Goal: Check status: Check status

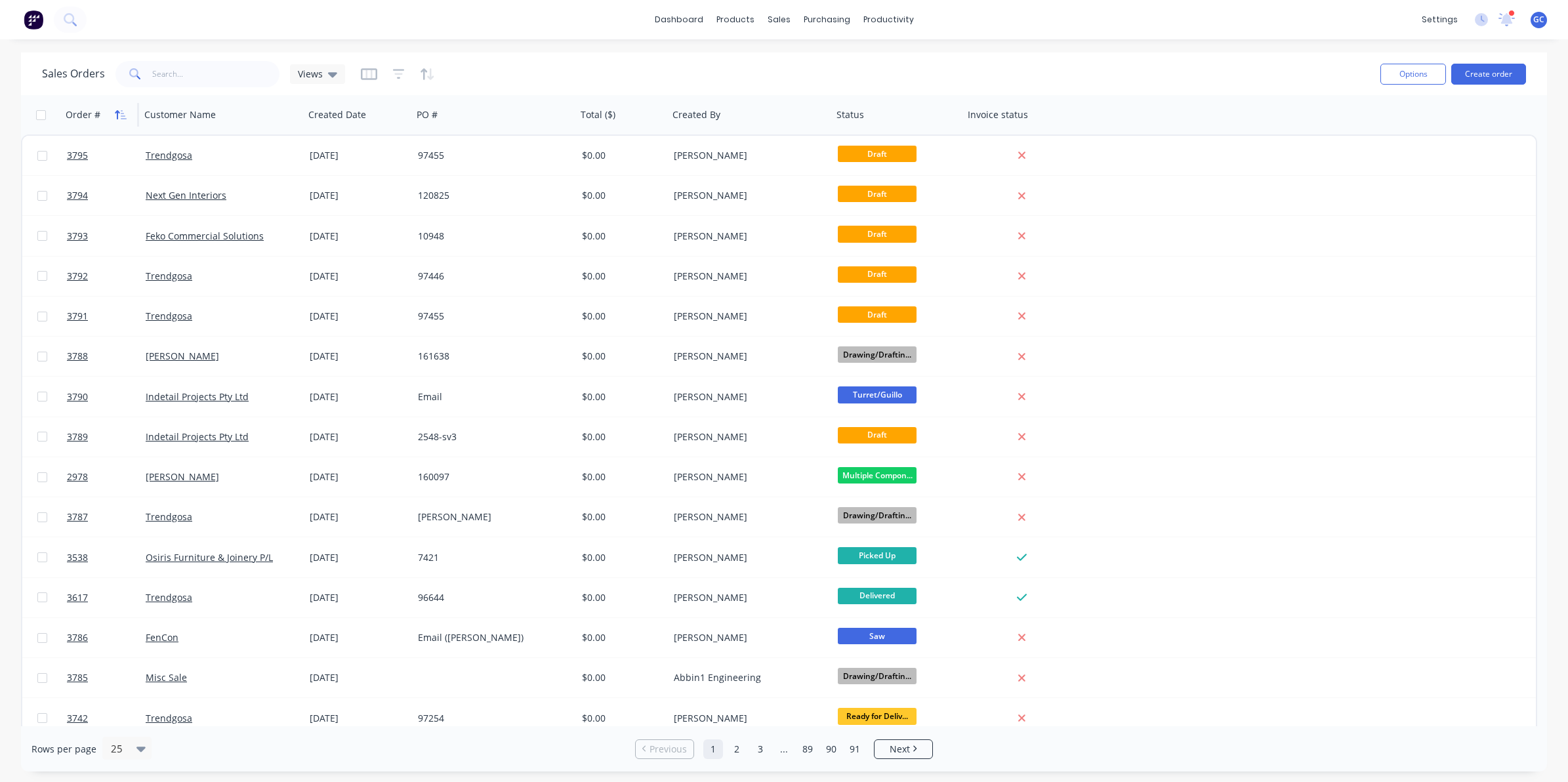
click at [122, 111] on icon "button" at bounding box center [123, 115] width 6 height 9
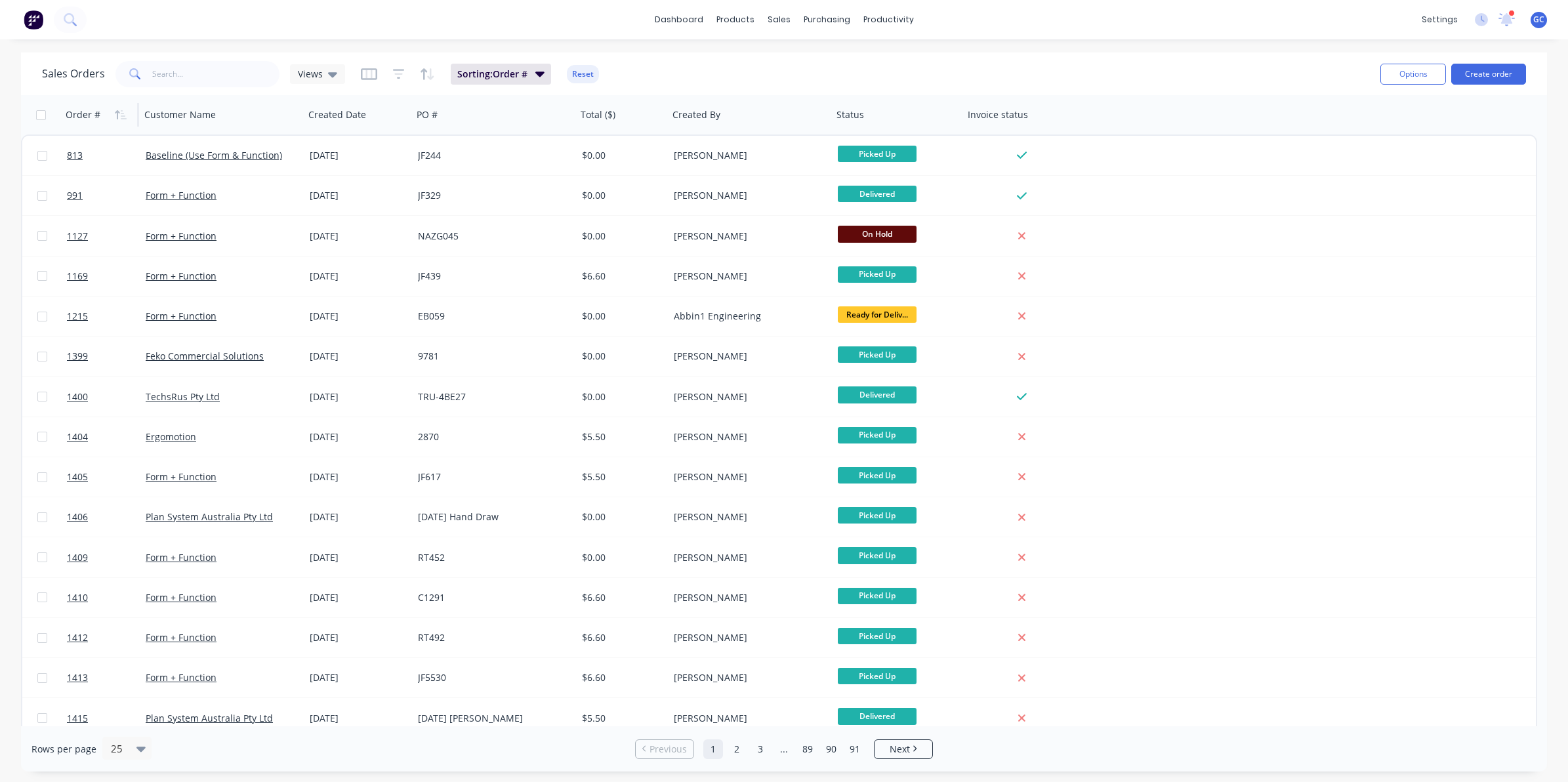
click at [122, 111] on icon "button" at bounding box center [123, 115] width 6 height 9
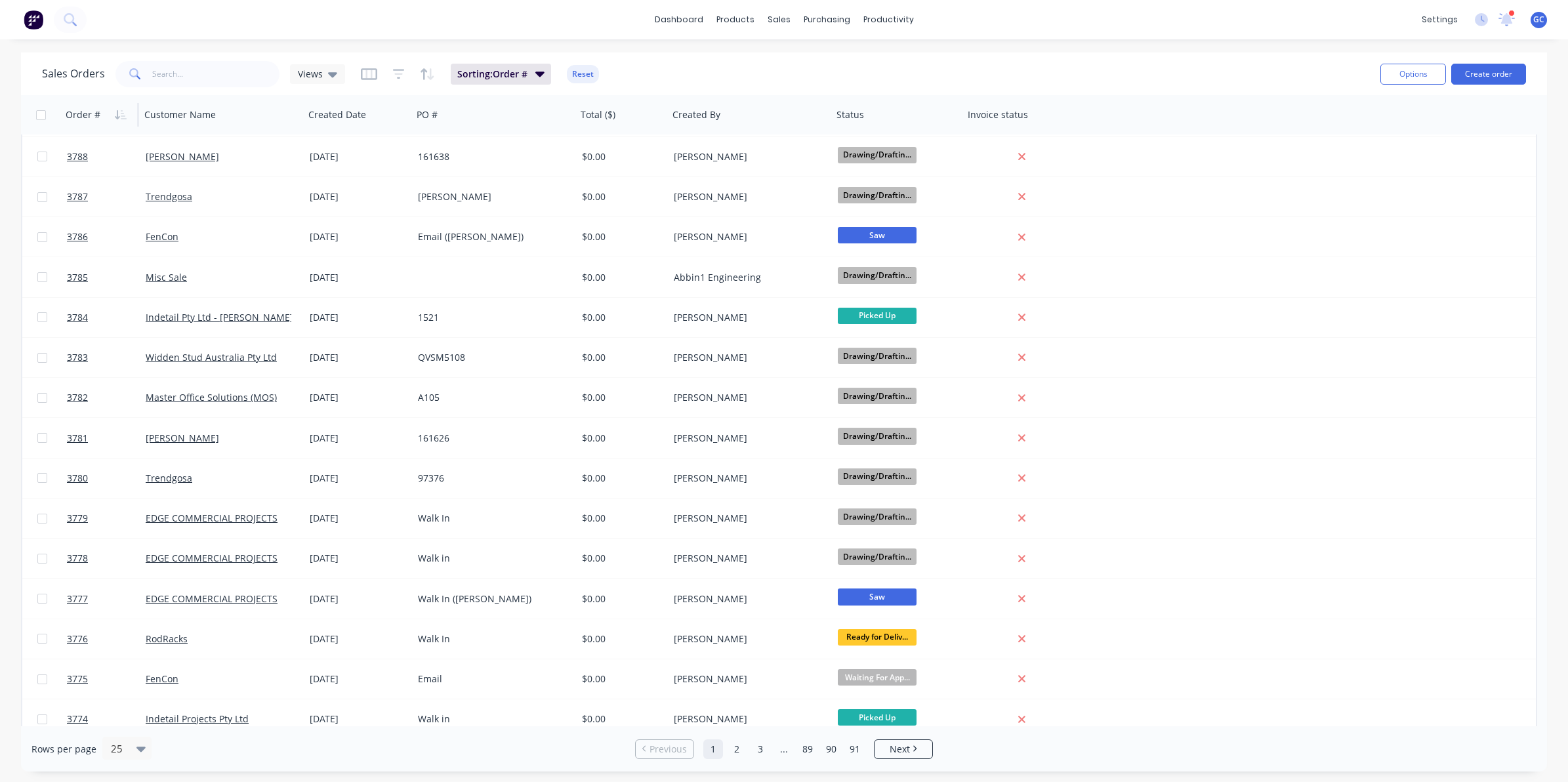
scroll to position [328, 0]
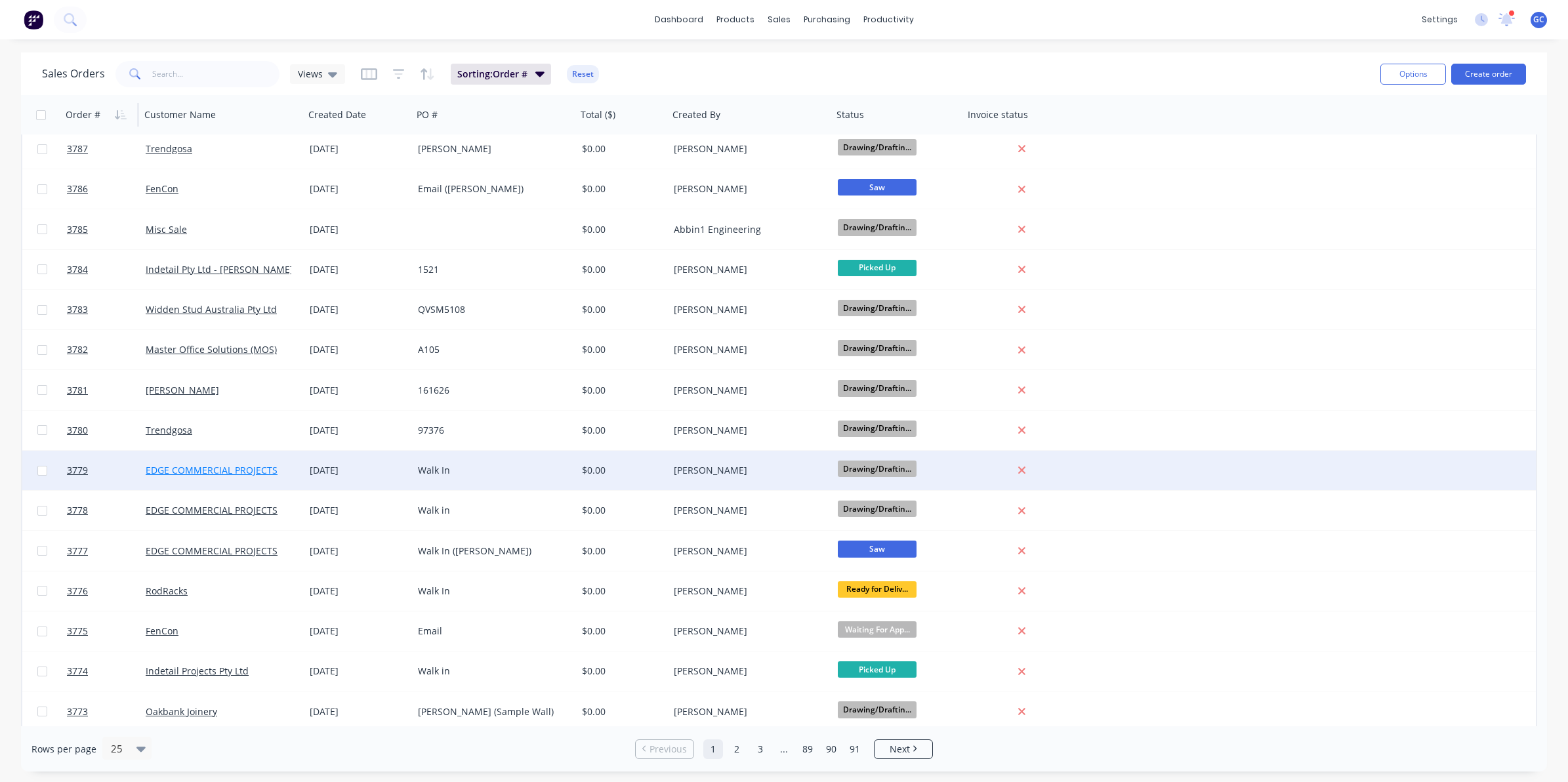
click at [261, 466] on link "EDGE COMMERCIAL PROJECTS" at bounding box center [212, 470] width 132 height 12
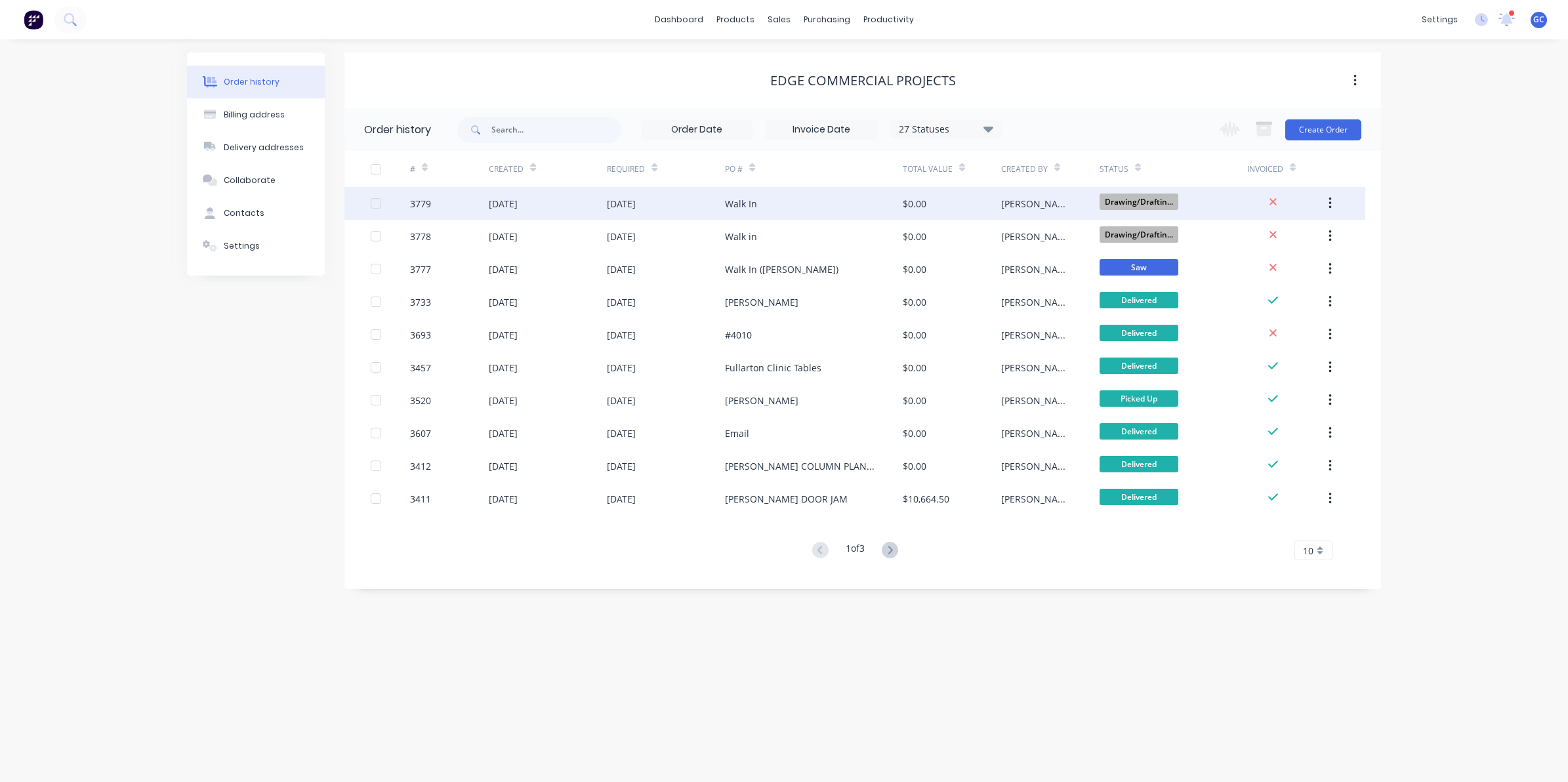
click at [636, 201] on div "[DATE]" at bounding box center [621, 203] width 29 height 14
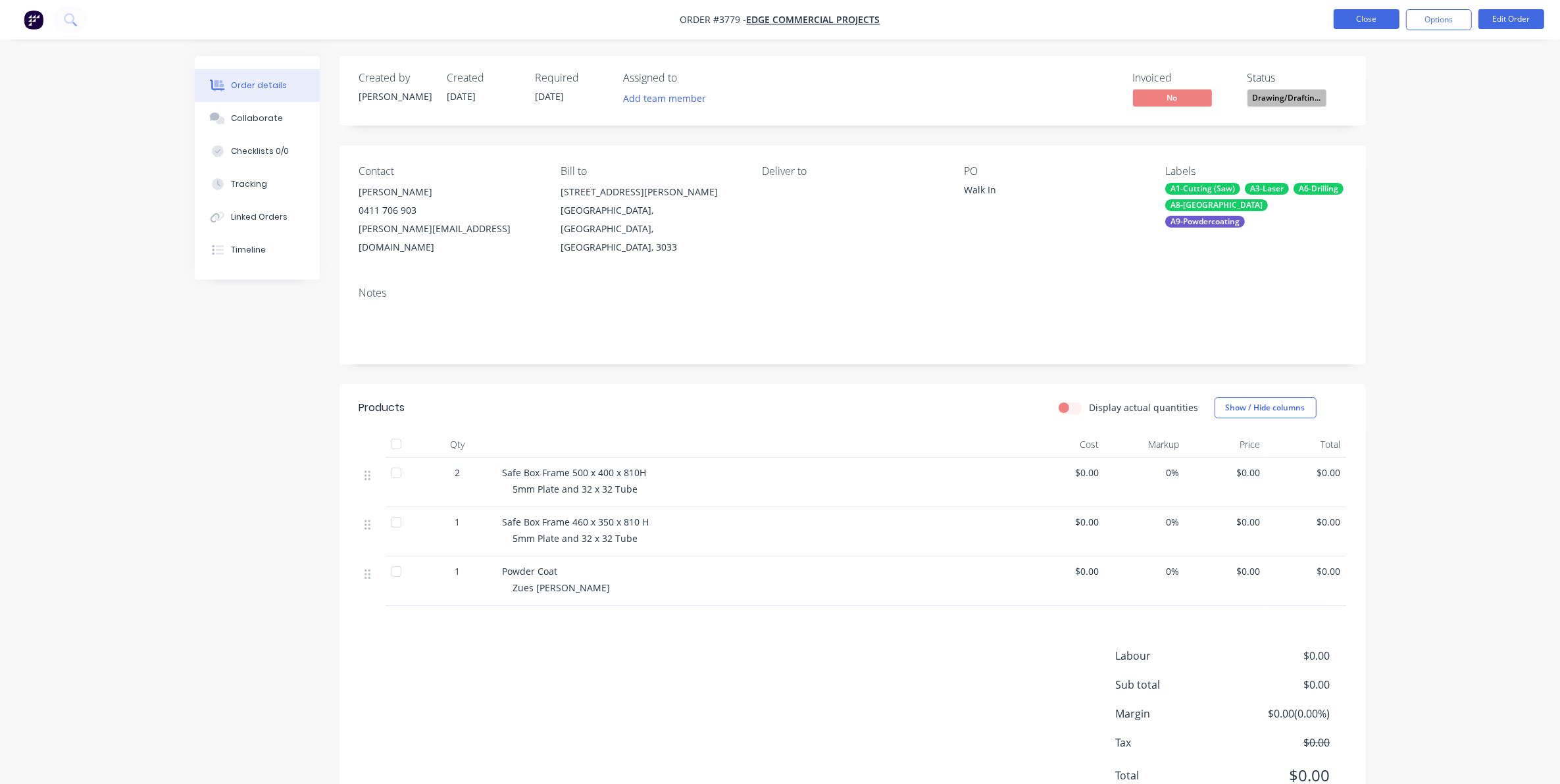
click at [1339, 15] on button "Close" at bounding box center [1366, 19] width 66 height 20
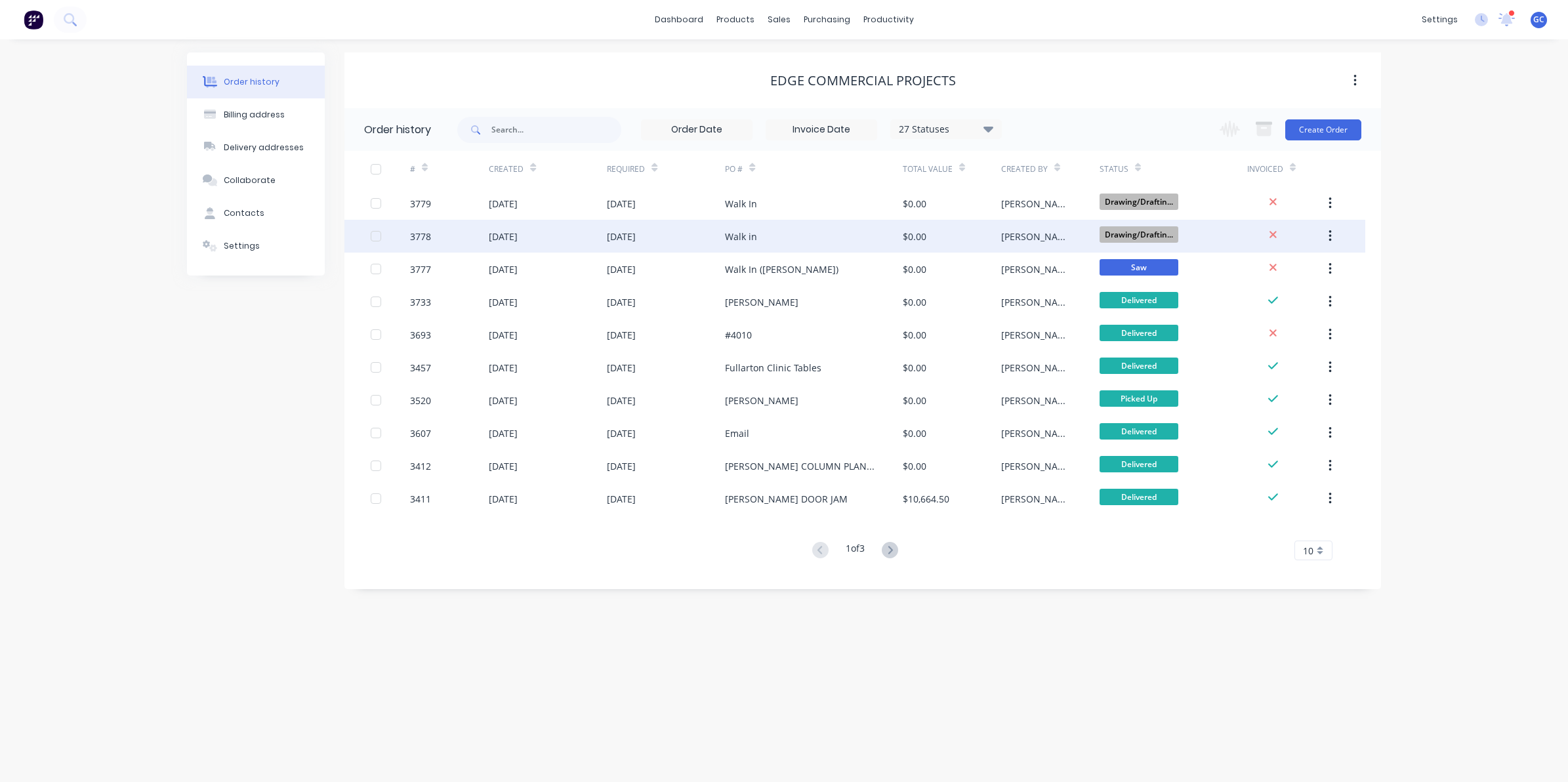
click at [585, 241] on div "[DATE]" at bounding box center [547, 236] width 118 height 33
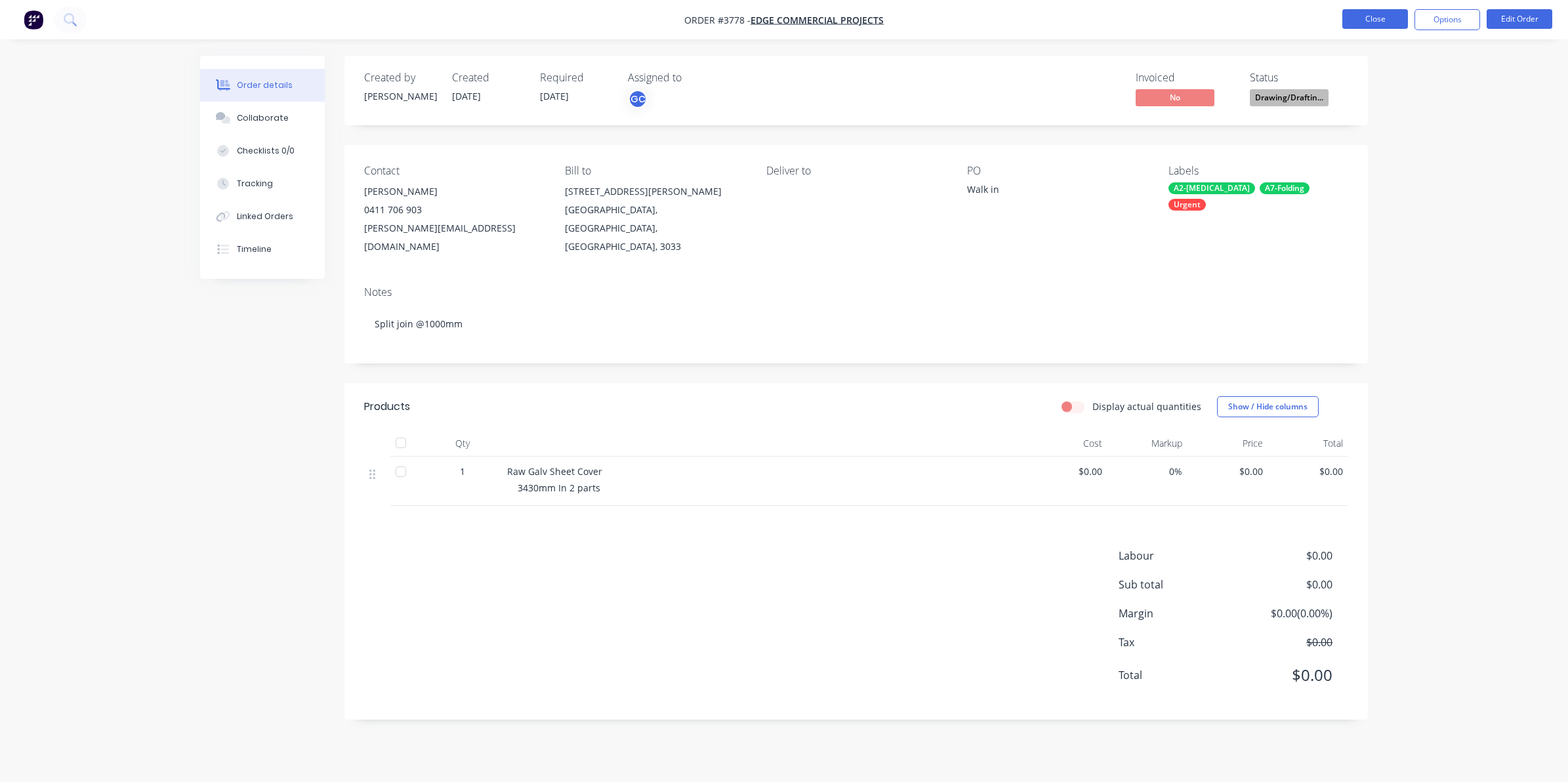
click at [1358, 21] on button "Close" at bounding box center [1375, 19] width 66 height 20
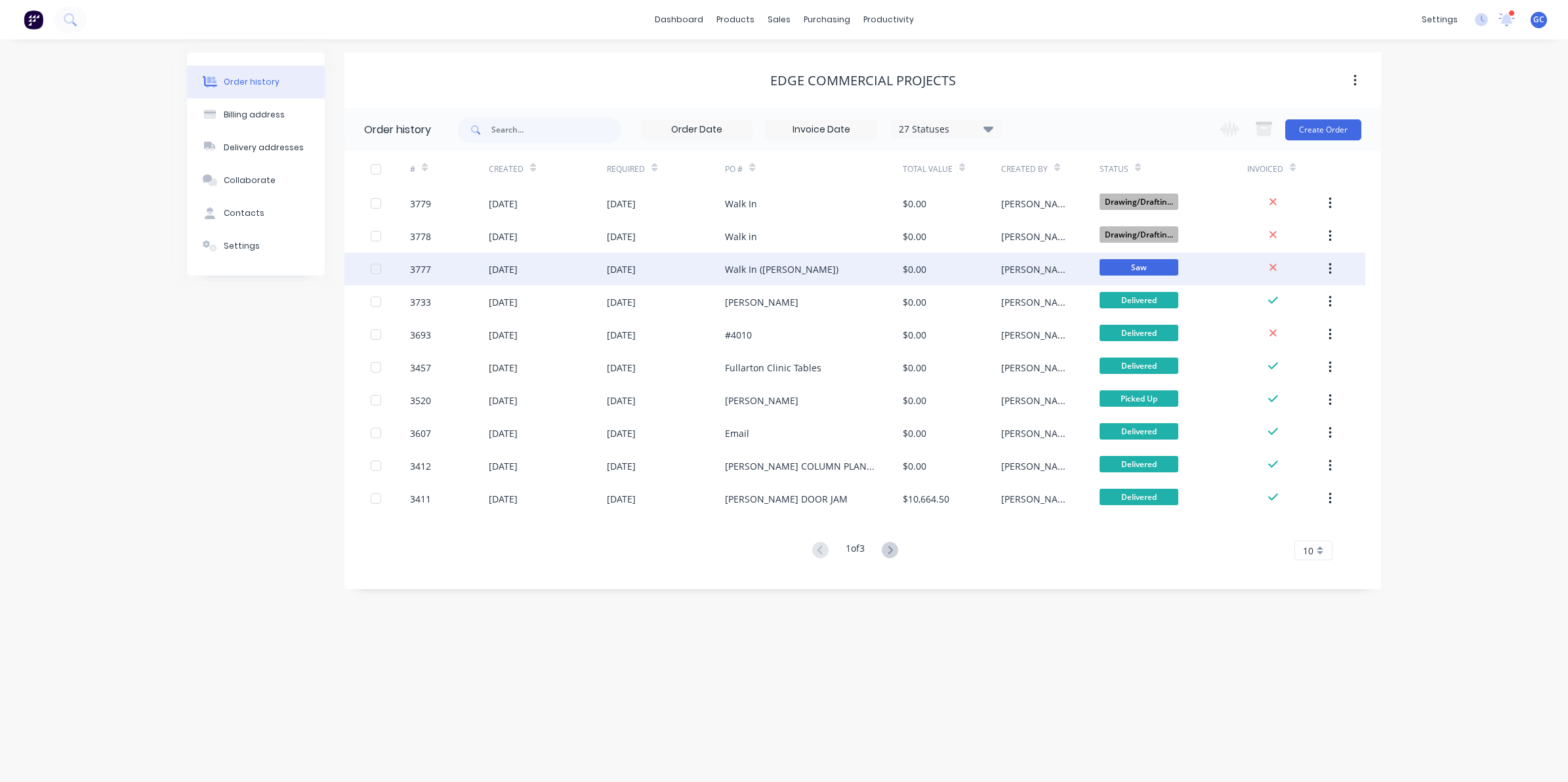
click at [695, 272] on div "[DATE]" at bounding box center [666, 268] width 118 height 33
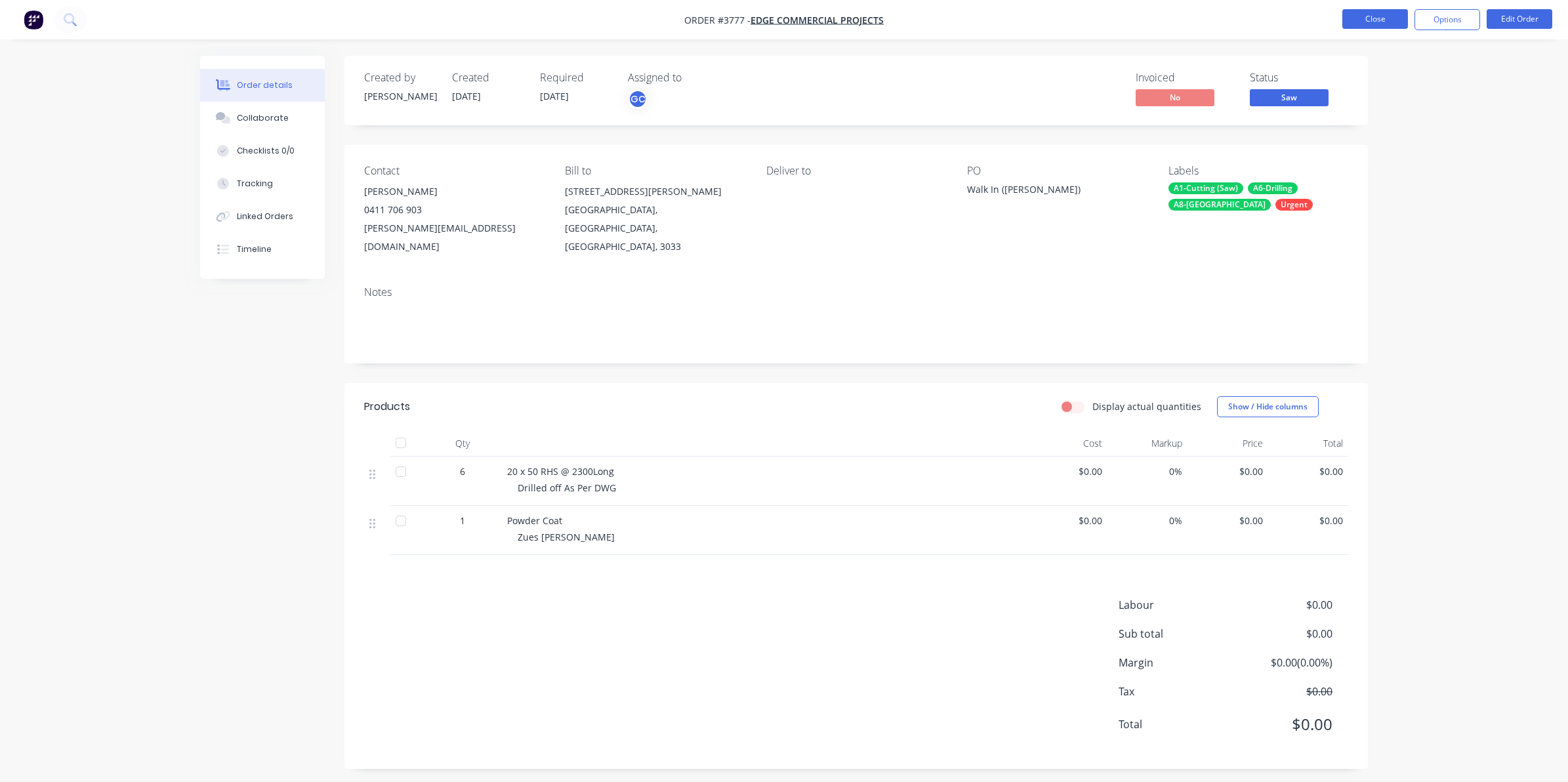
click at [1367, 20] on button "Close" at bounding box center [1375, 19] width 66 height 20
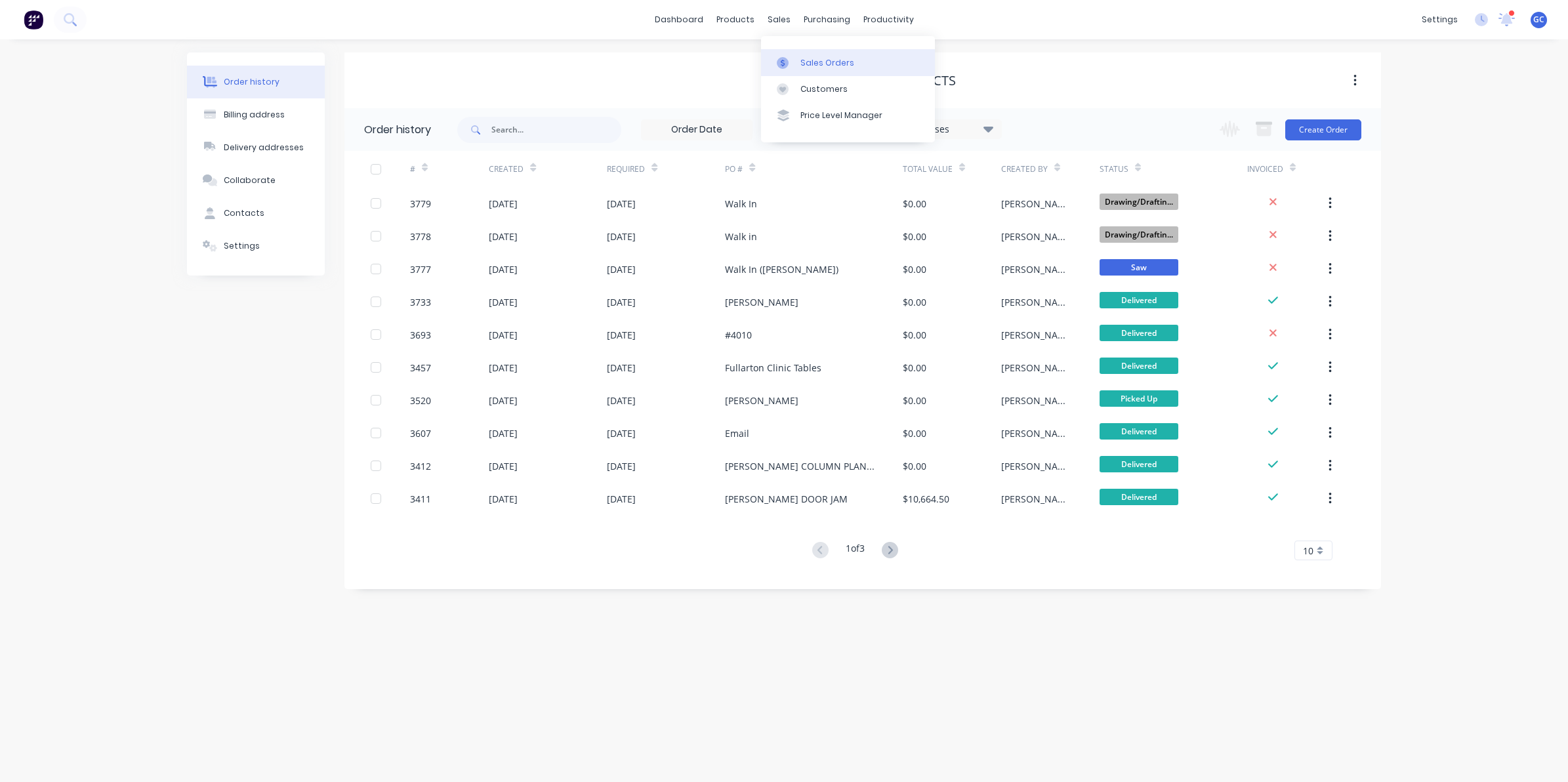
click at [801, 62] on div "Sales Orders" at bounding box center [827, 62] width 54 height 12
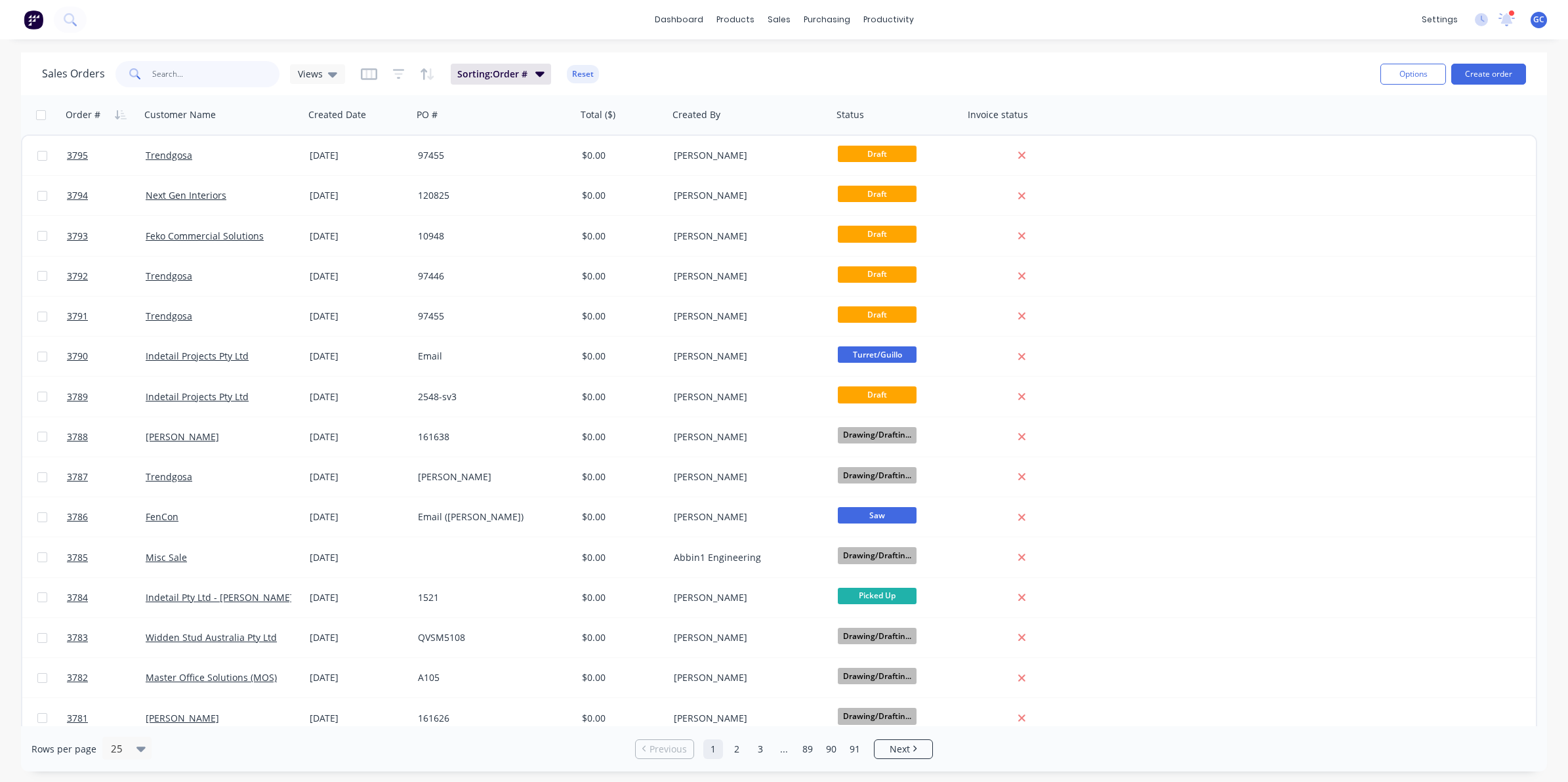
click at [244, 71] on input "text" at bounding box center [216, 74] width 128 height 26
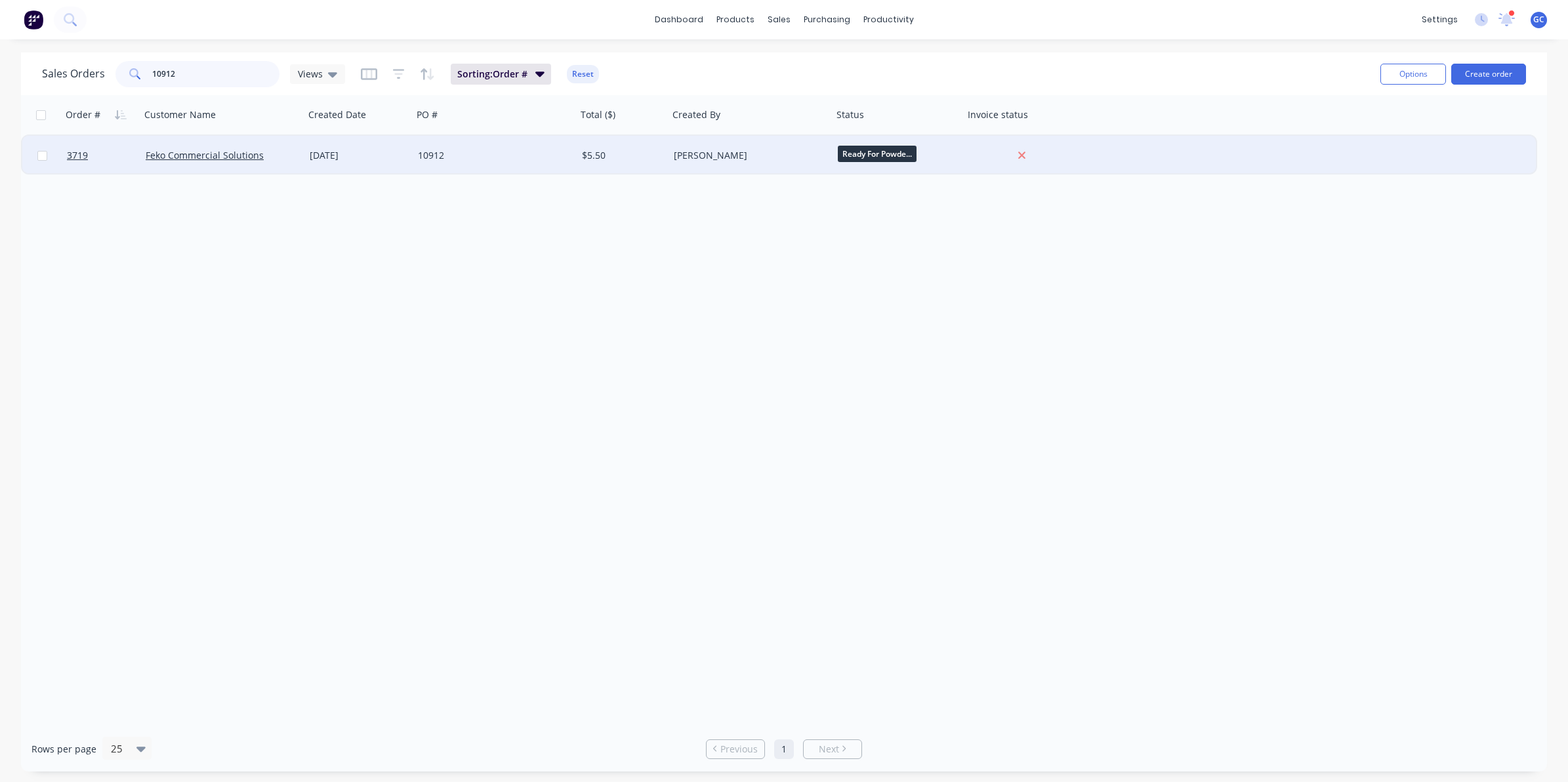
type input "10912"
click at [240, 163] on div "Feko Commercial Solutions" at bounding box center [222, 155] width 164 height 39
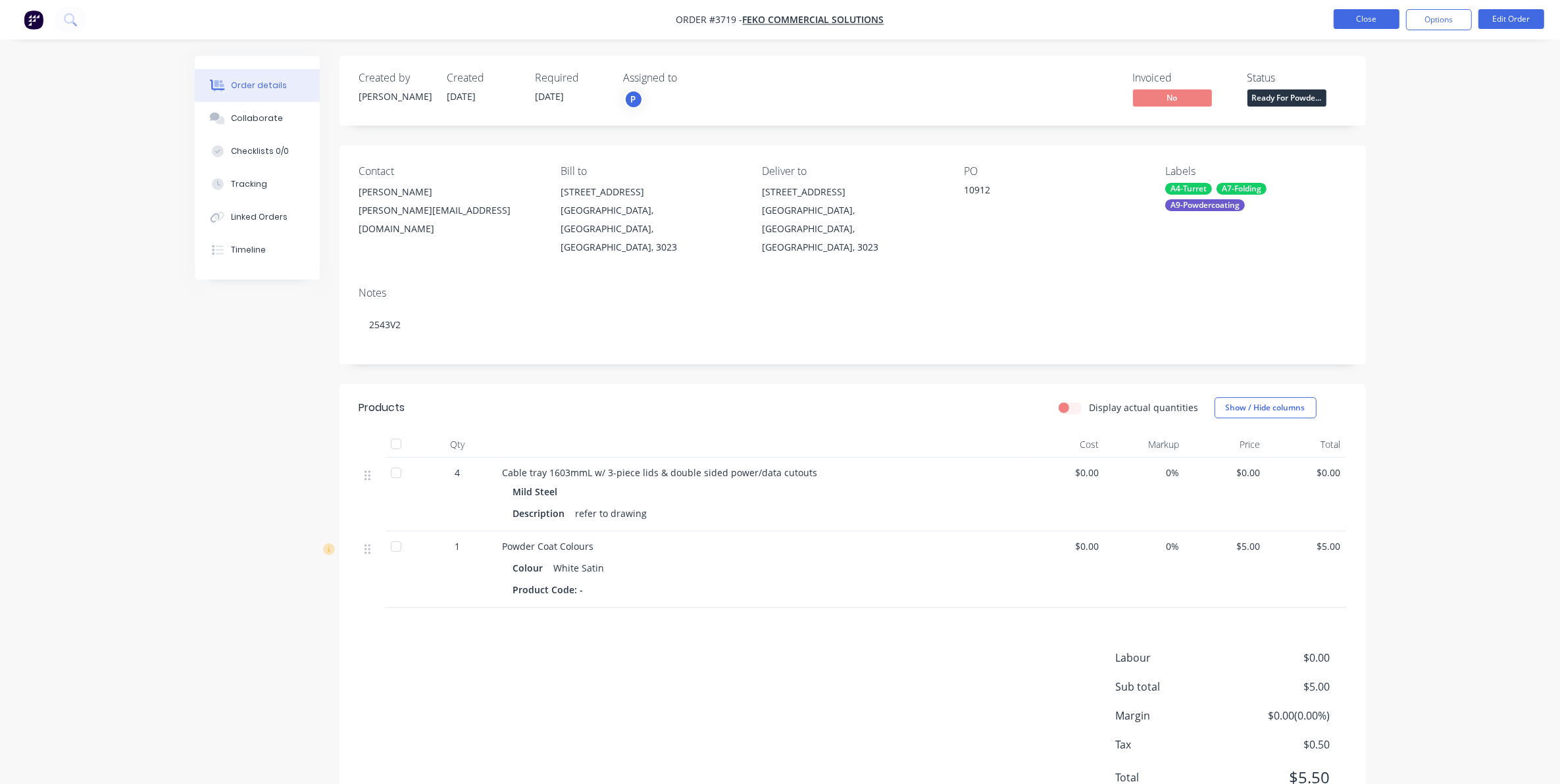
click at [1383, 23] on button "Close" at bounding box center [1366, 19] width 66 height 20
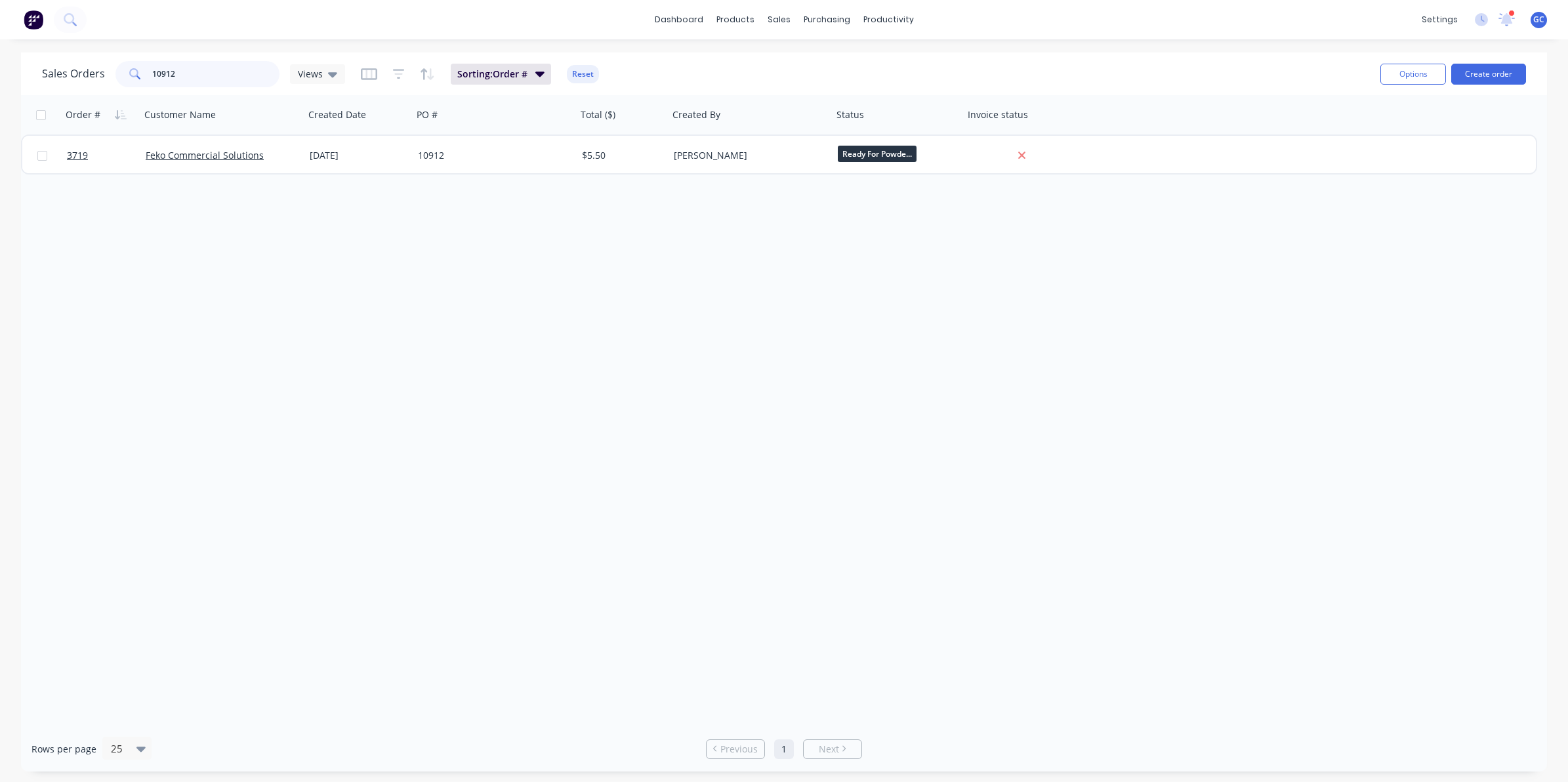
click at [227, 71] on input "10912" at bounding box center [216, 74] width 128 height 26
type input "1"
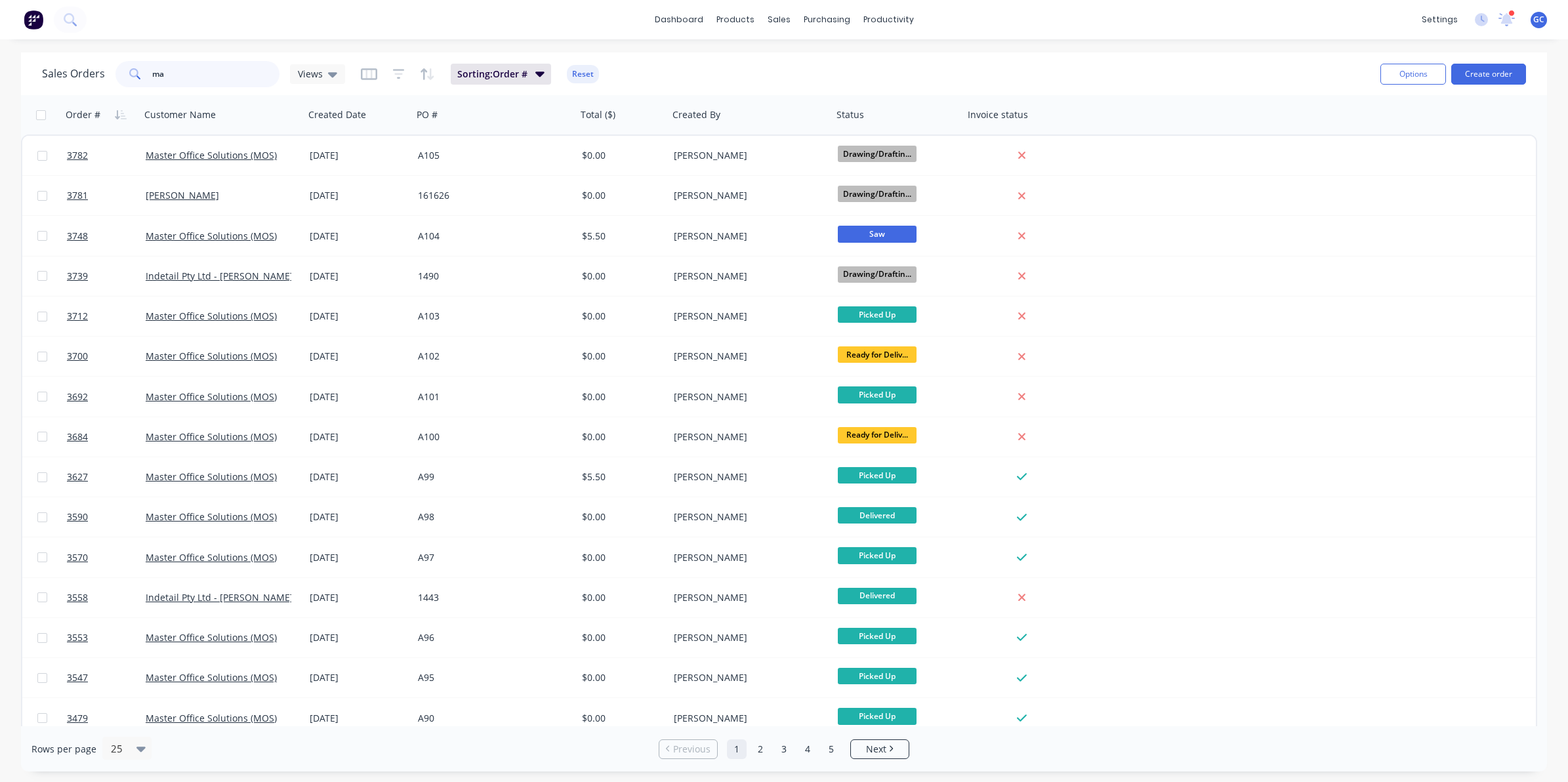
type input "m"
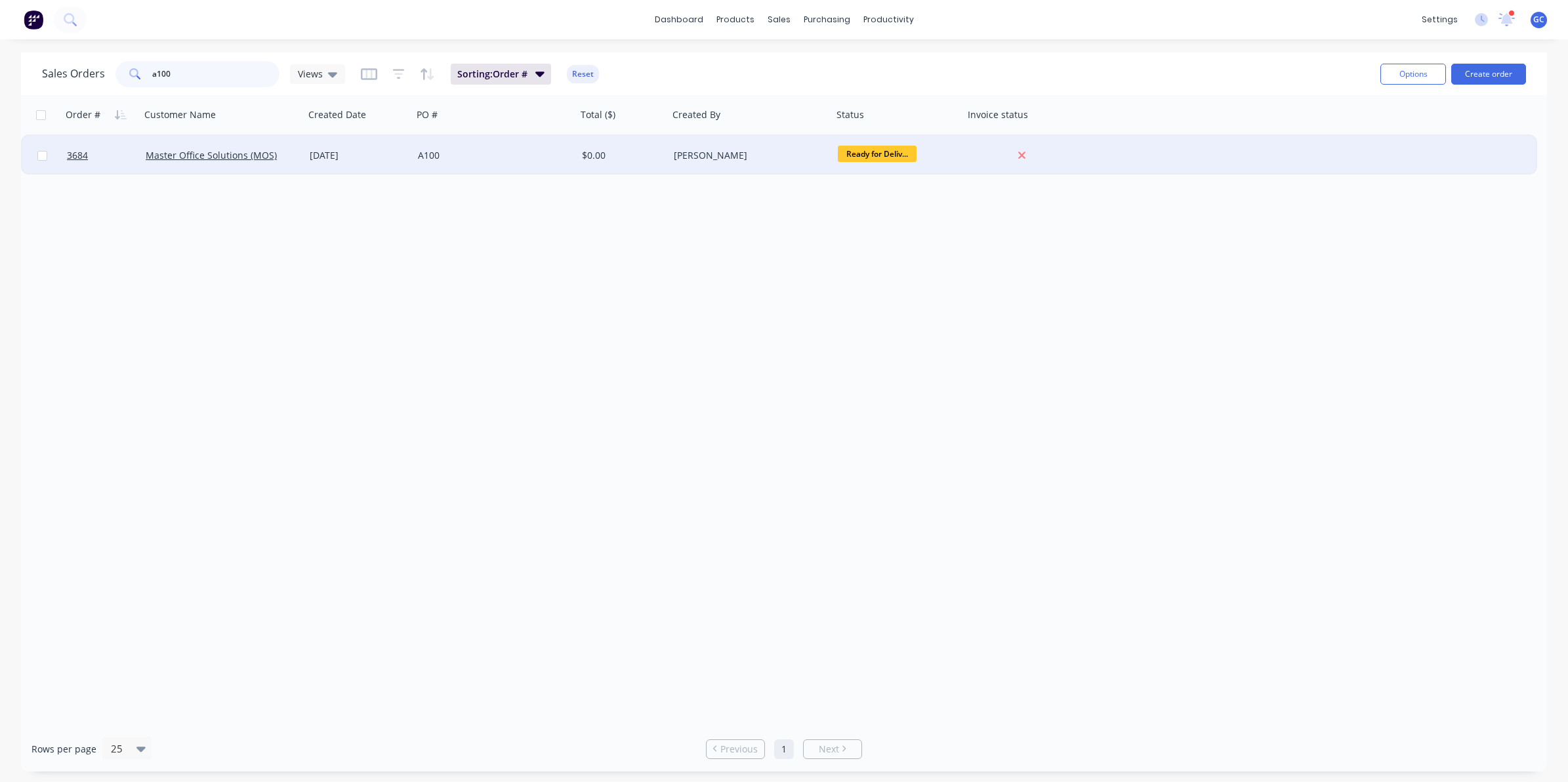
type input "a100"
click at [287, 163] on div "Master Office Solutions (MOS)" at bounding box center [222, 155] width 164 height 39
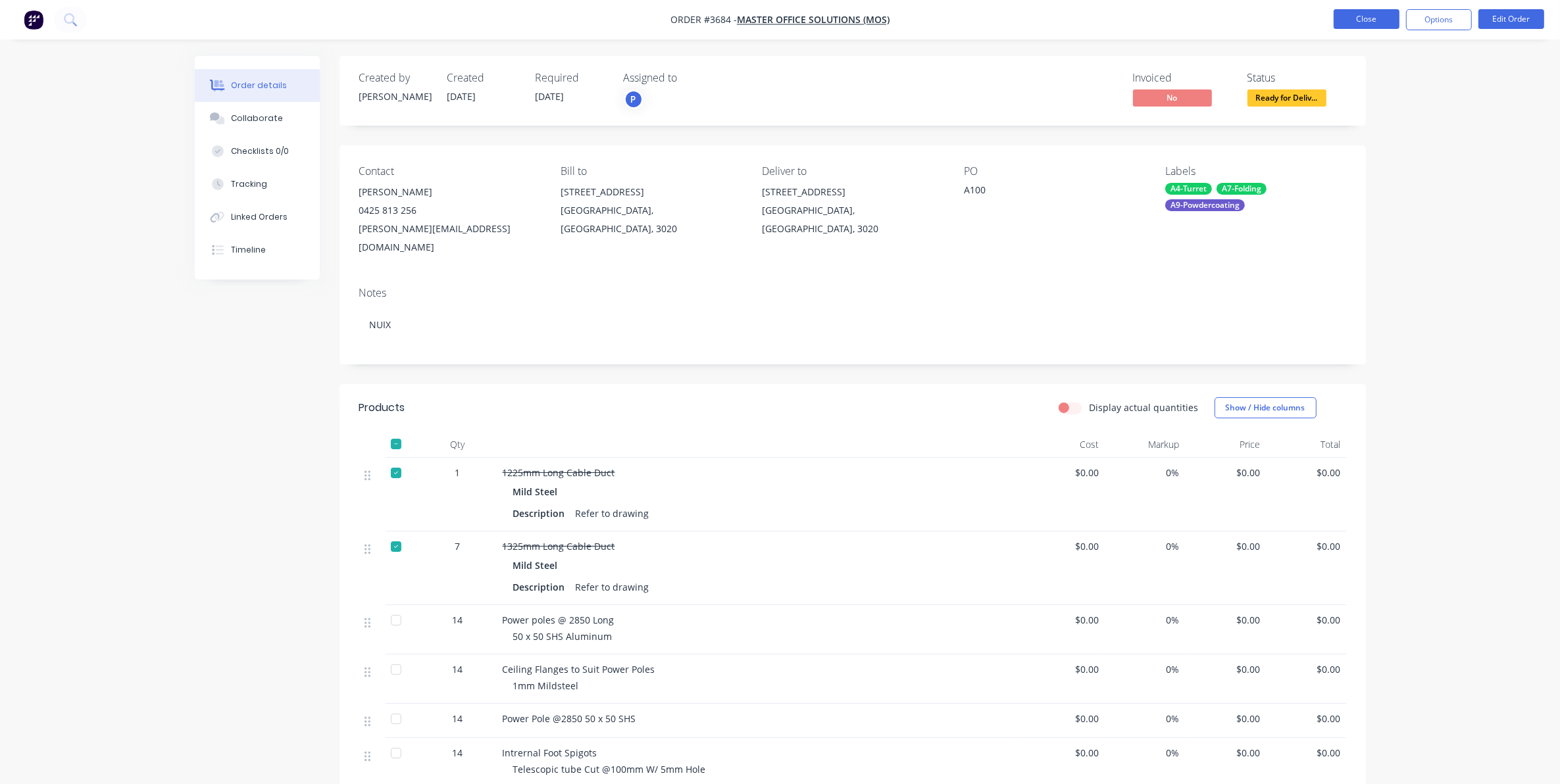
click at [1363, 12] on button "Close" at bounding box center [1366, 19] width 66 height 20
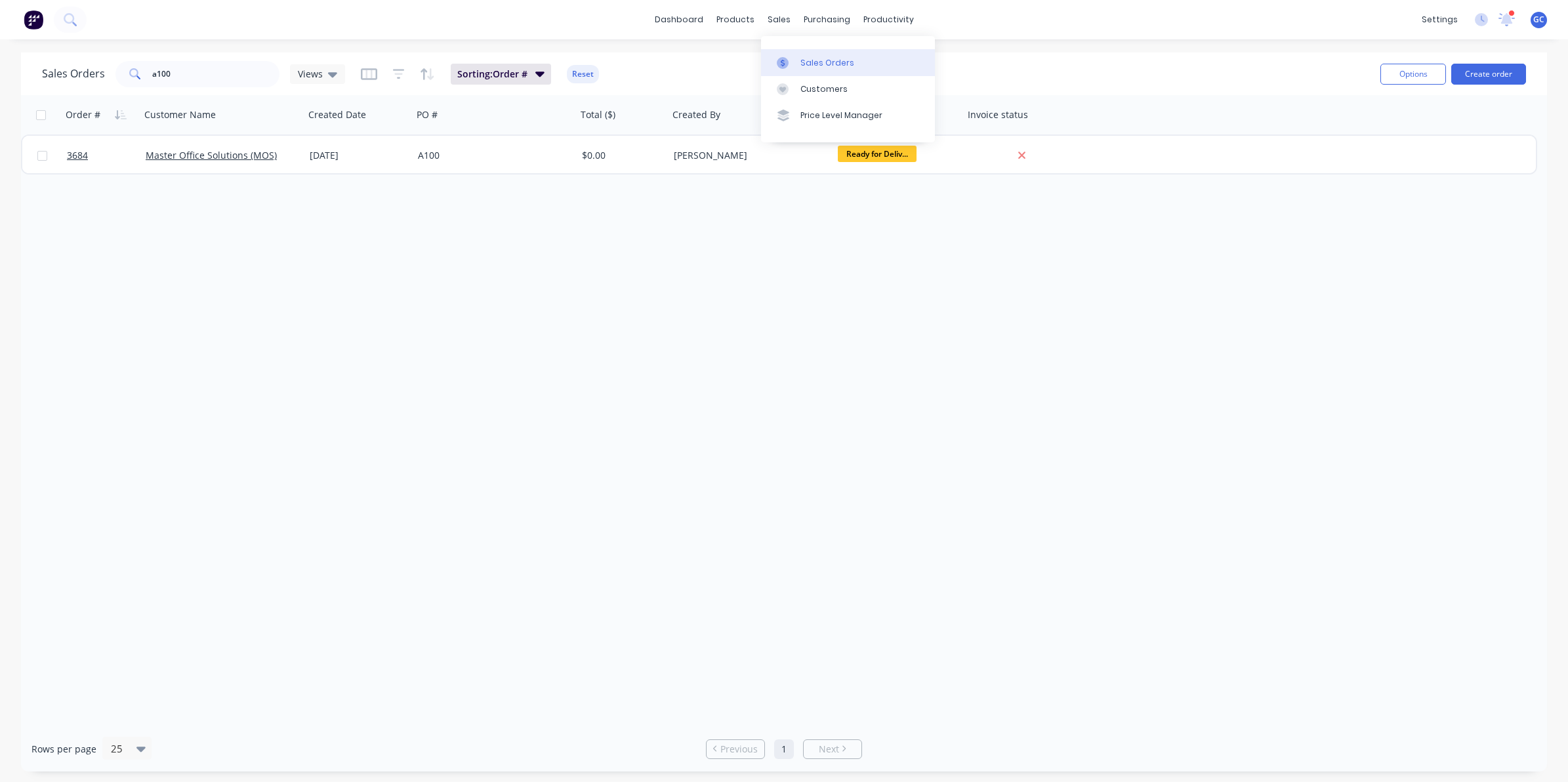
click at [797, 57] on link "Sales Orders" at bounding box center [848, 62] width 174 height 26
click at [221, 57] on div "Sales Orders a100 Views Sorting: Order # Reset Options Create order" at bounding box center [784, 74] width 1526 height 43
click at [207, 80] on input "a100" at bounding box center [216, 74] width 128 height 26
type input "a"
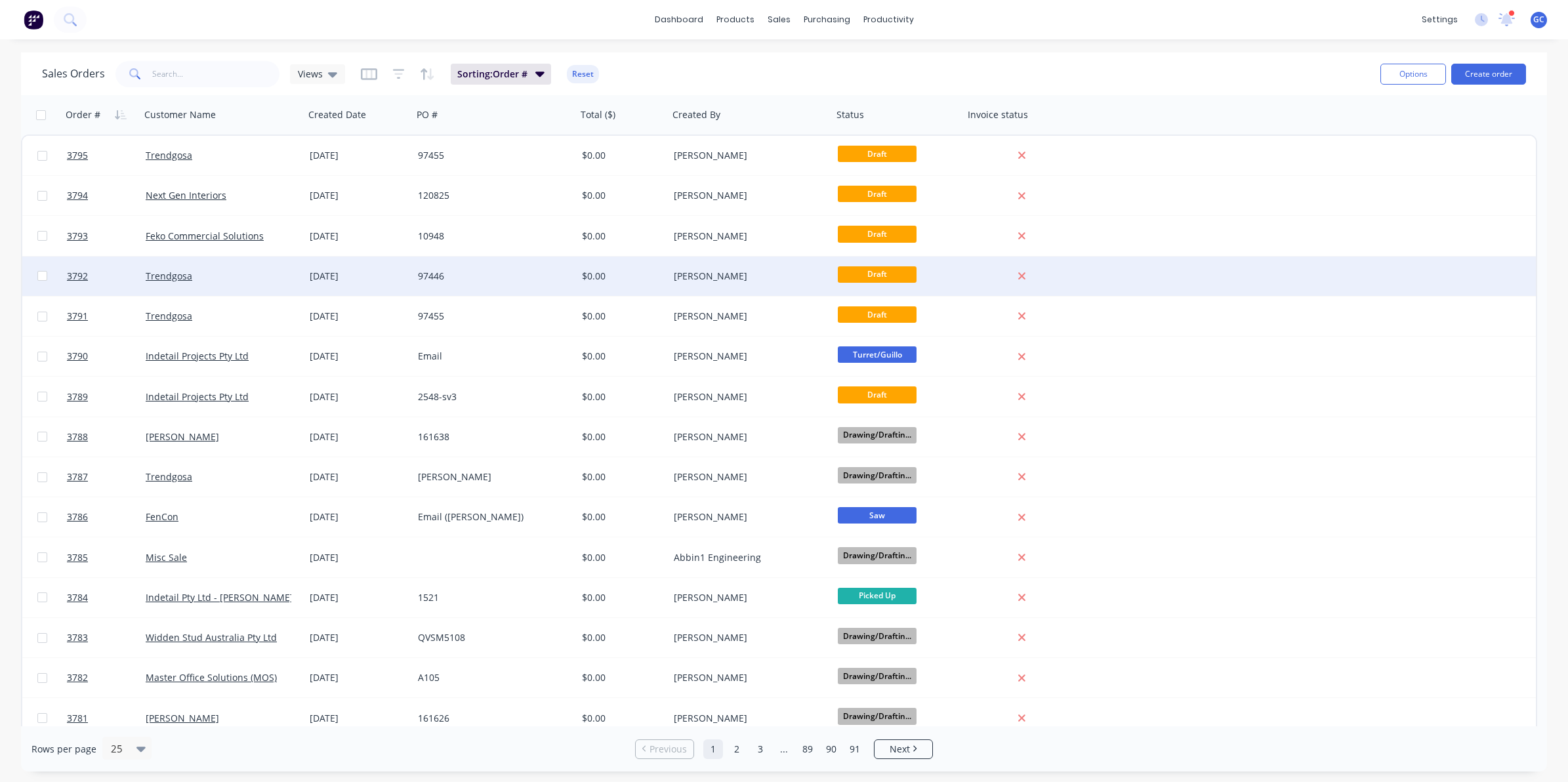
click at [466, 274] on div "97446" at bounding box center [490, 276] width 146 height 13
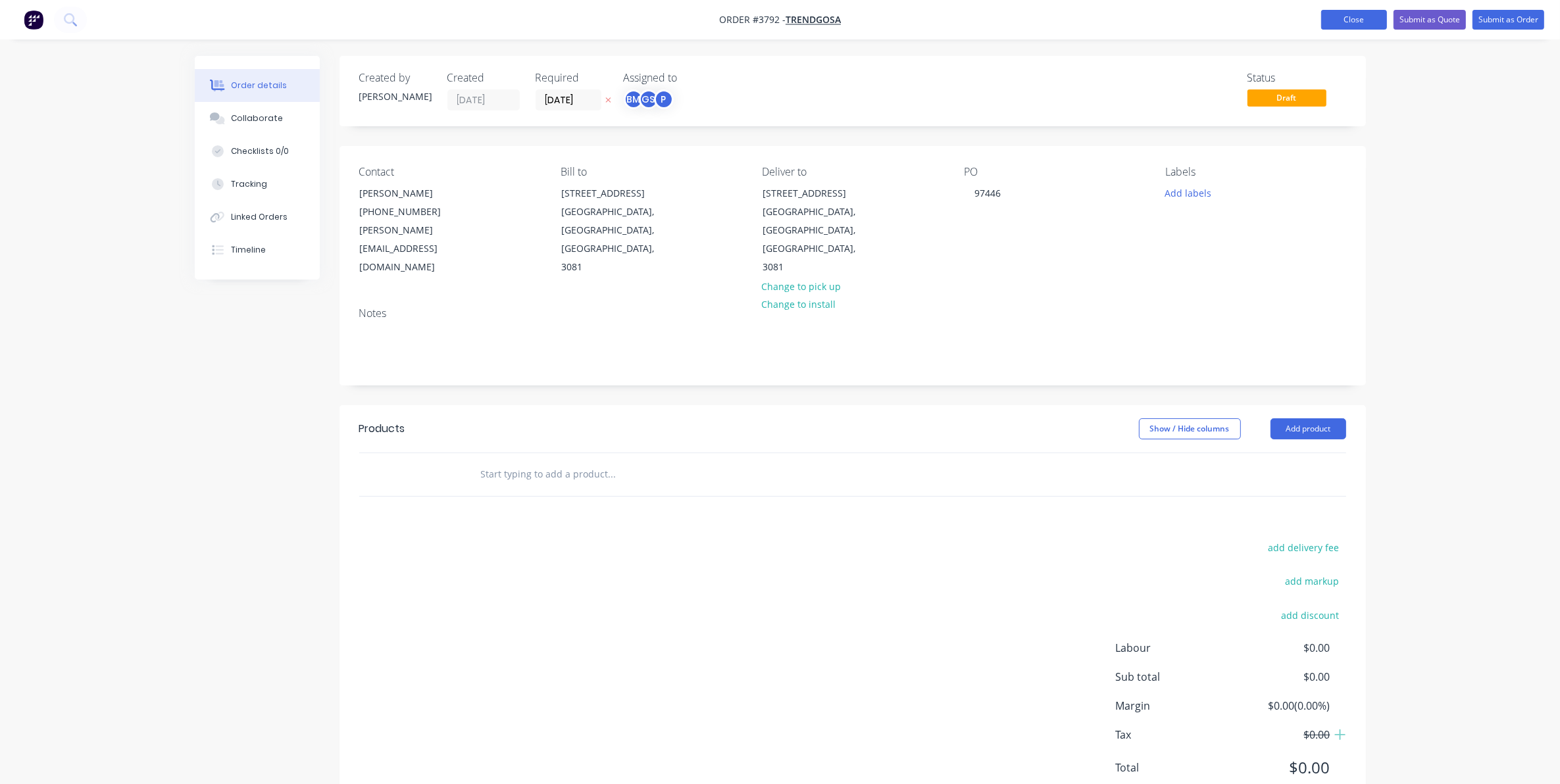
click at [1348, 14] on button "Close" at bounding box center [1354, 20] width 66 height 20
click at [33, 21] on img "button" at bounding box center [33, 20] width 20 height 20
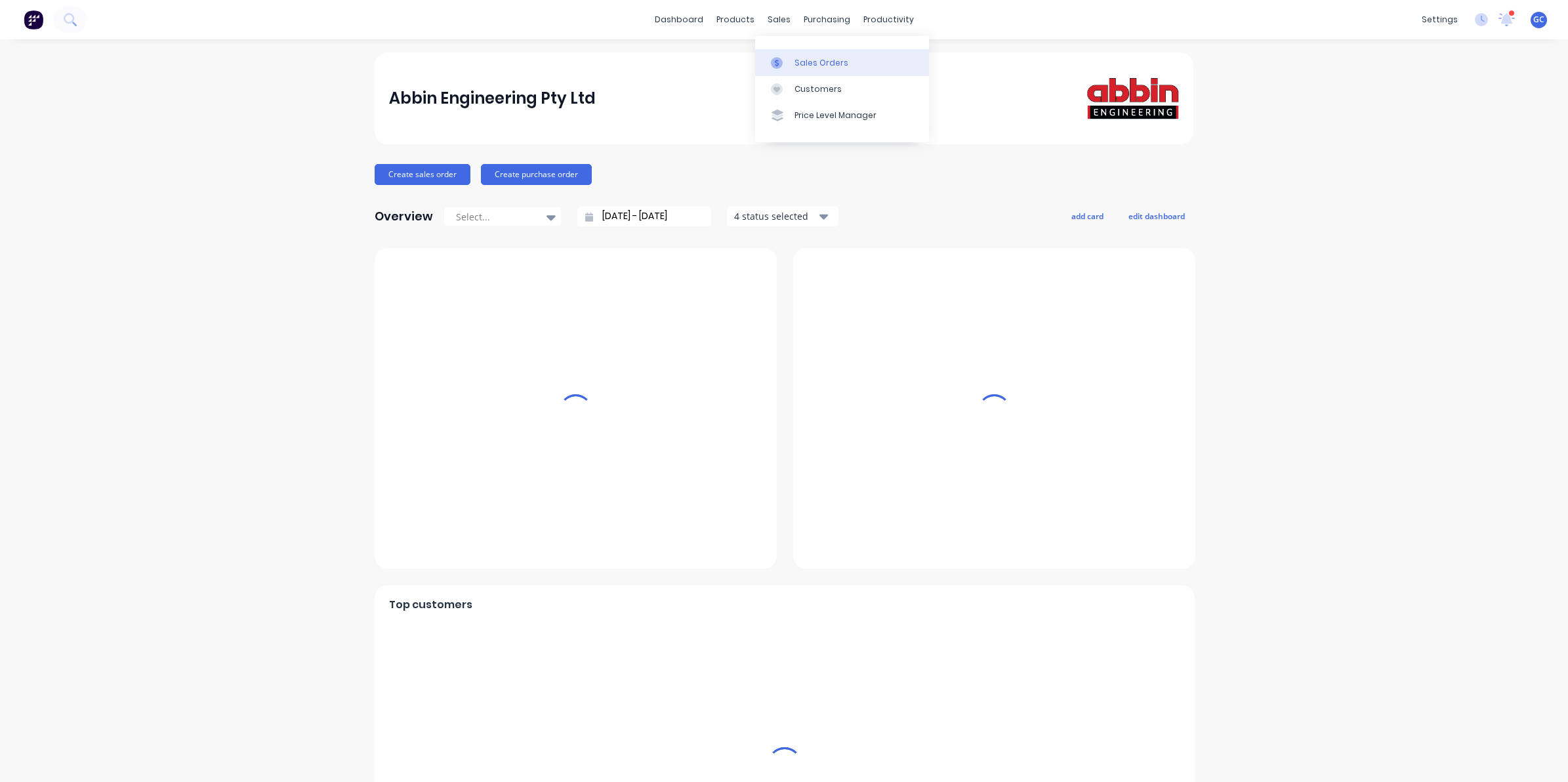
click at [801, 53] on link "Sales Orders" at bounding box center [841, 62] width 174 height 26
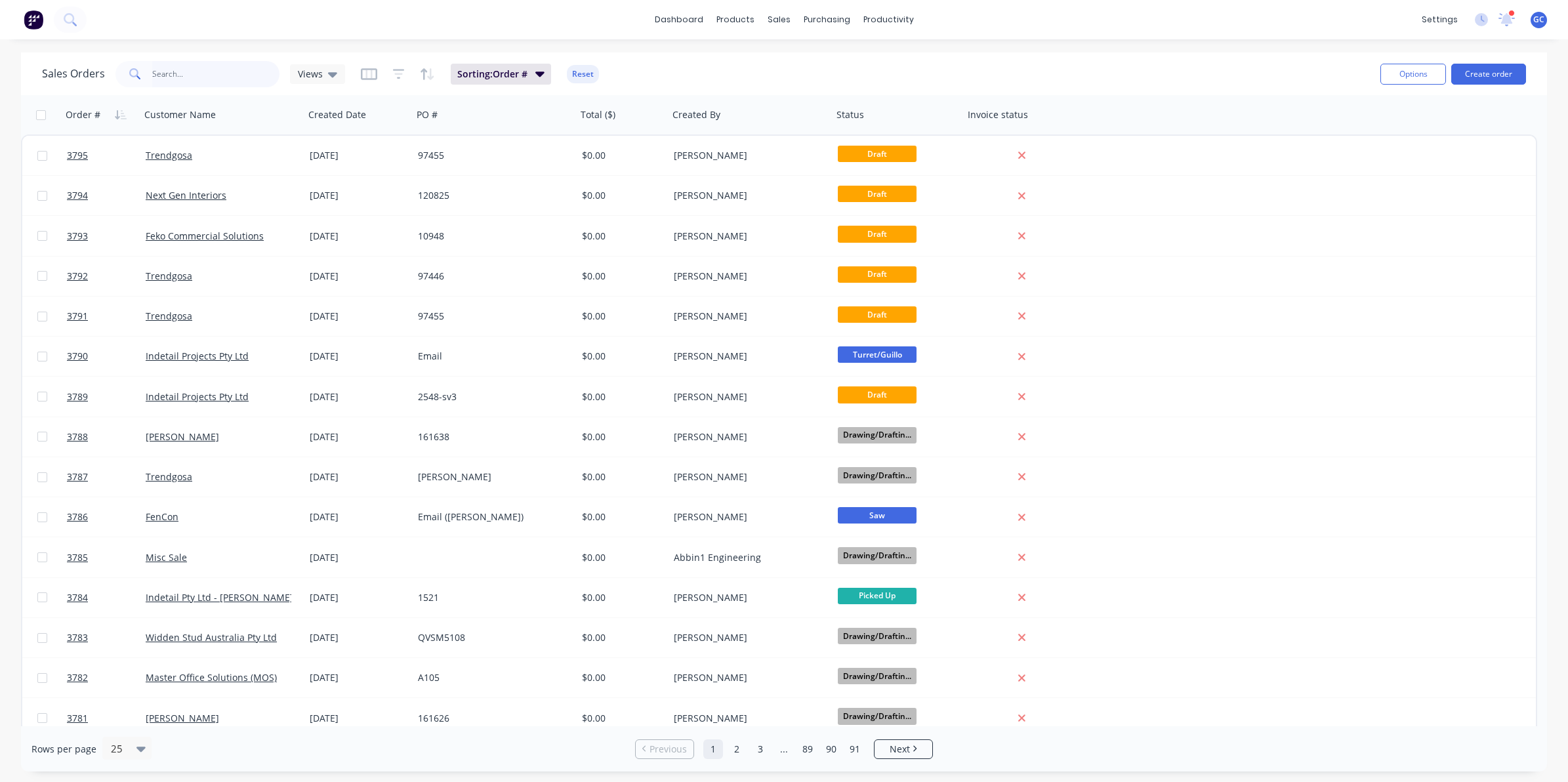
click at [222, 68] on input "text" at bounding box center [216, 74] width 128 height 26
type input "t"
